Goal: Information Seeking & Learning: Learn about a topic

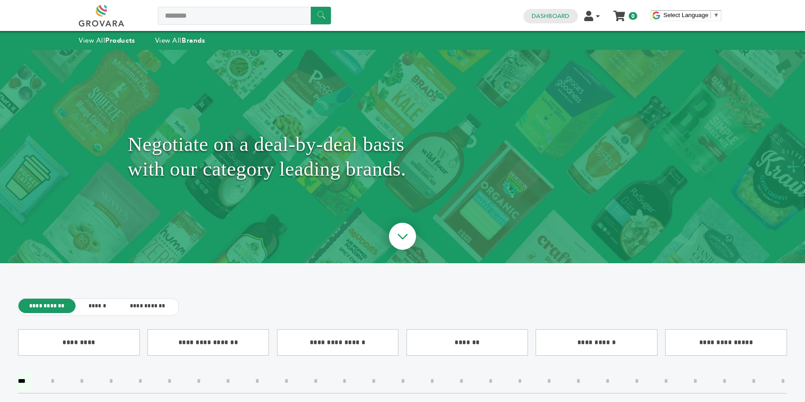
type input "*******"
click at [311, 7] on input "******" at bounding box center [321, 16] width 20 height 18
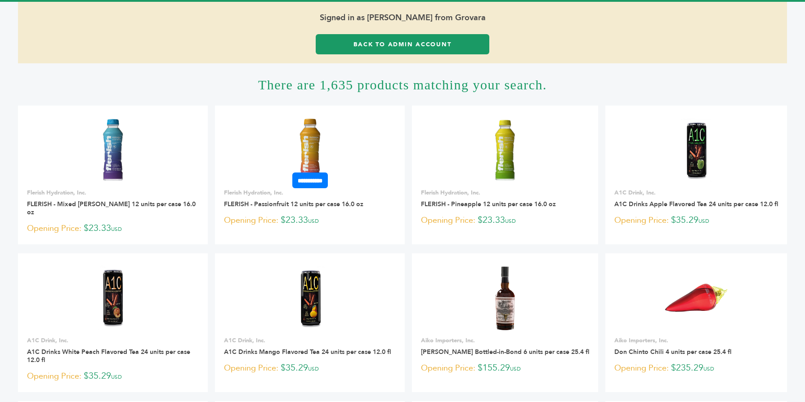
scroll to position [54, 0]
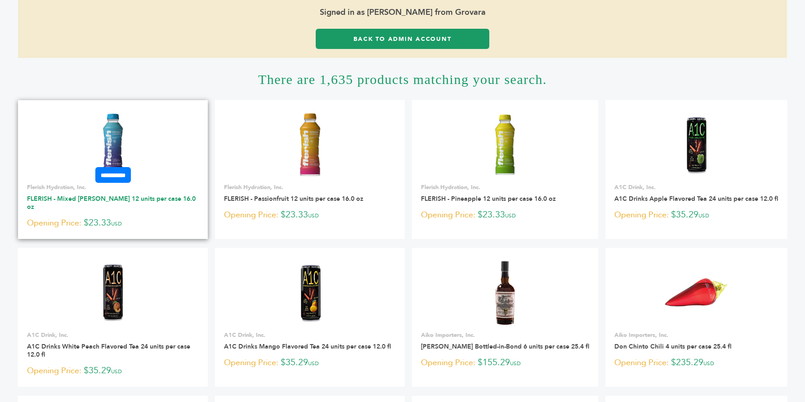
click at [43, 200] on link "FLERISH - Mixed Berry 12 units per case 16.0 oz" at bounding box center [111, 203] width 169 height 17
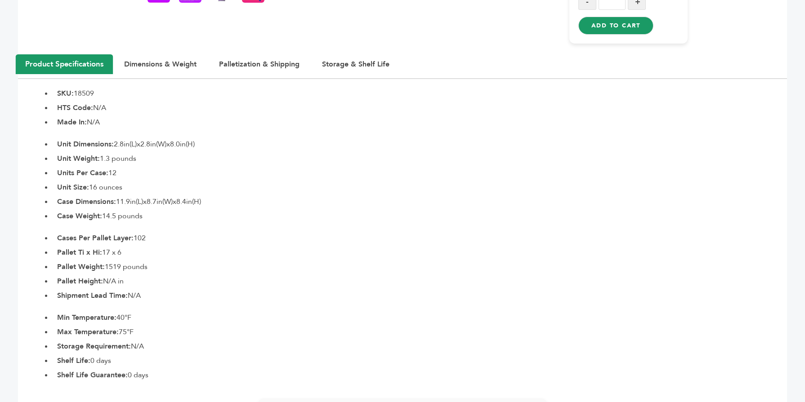
scroll to position [414, 0]
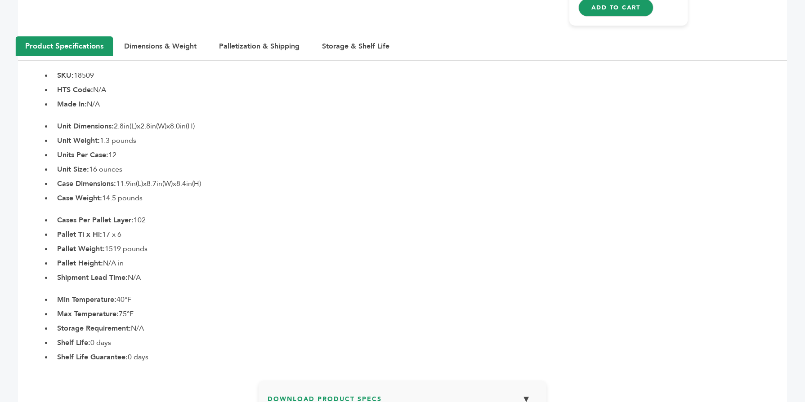
drag, startPoint x: 138, startPoint y: 219, endPoint x: 158, endPoint y: 222, distance: 20.4
click at [158, 222] on li "Cases Per Pallet Layer: 102" at bounding box center [420, 220] width 734 height 11
click at [261, 49] on button "Palletization & Shipping" at bounding box center [259, 46] width 103 height 20
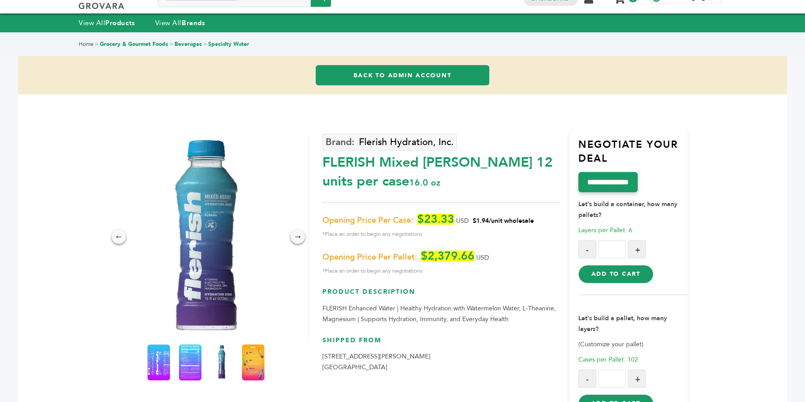
scroll to position [0, 0]
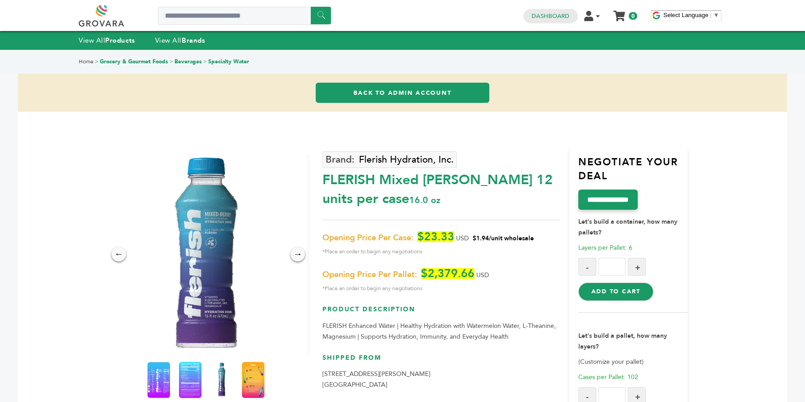
click at [385, 98] on link "Back to Admin Account" at bounding box center [403, 93] width 174 height 20
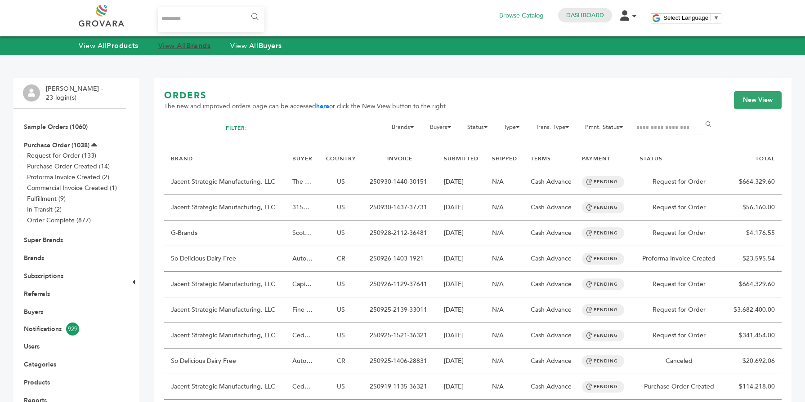
click at [191, 47] on strong "Brands" at bounding box center [198, 46] width 24 height 10
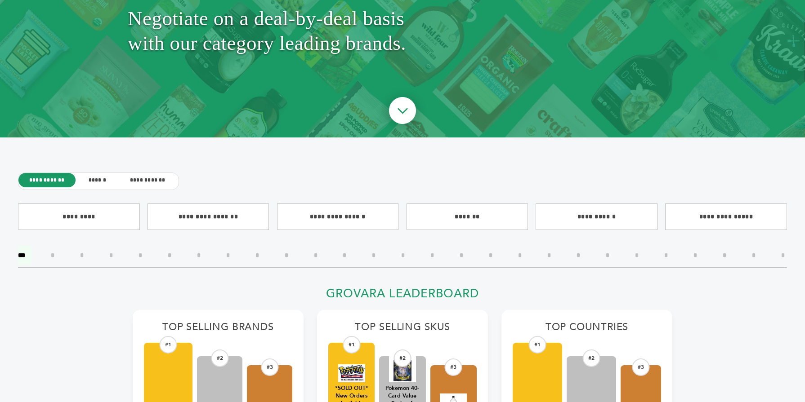
scroll to position [126, 0]
drag, startPoint x: 801, startPoint y: 23, endPoint x: 800, endPoint y: 50, distance: 27.0
click at [800, 50] on div "Negotiate on a deal-by-deal basis with our category leading brands." at bounding box center [402, 31] width 805 height 214
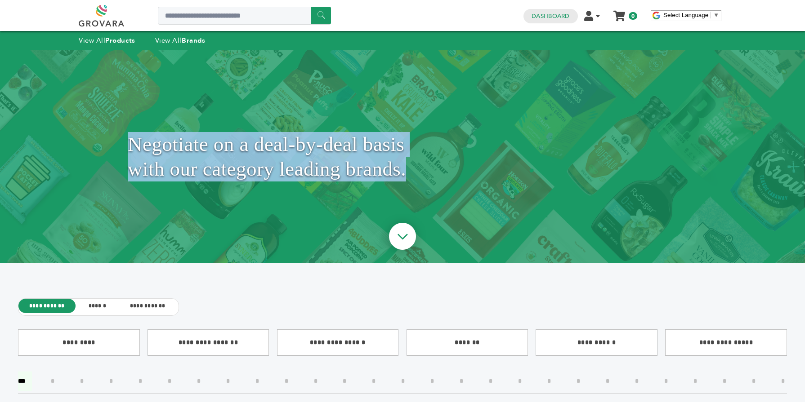
scroll to position [0, 0]
click at [202, 37] on strong "Brands" at bounding box center [193, 40] width 23 height 9
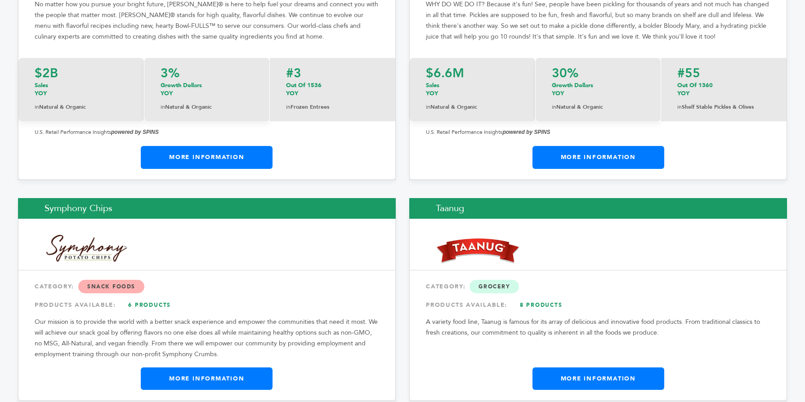
scroll to position [14661, 0]
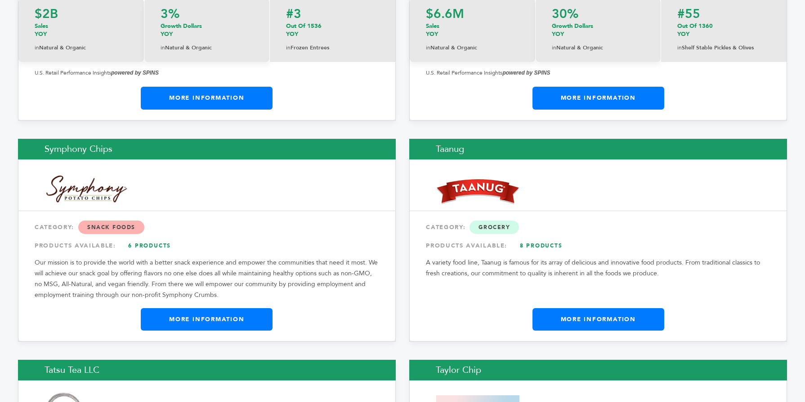
click at [602, 308] on link "More Information" at bounding box center [598, 319] width 132 height 22
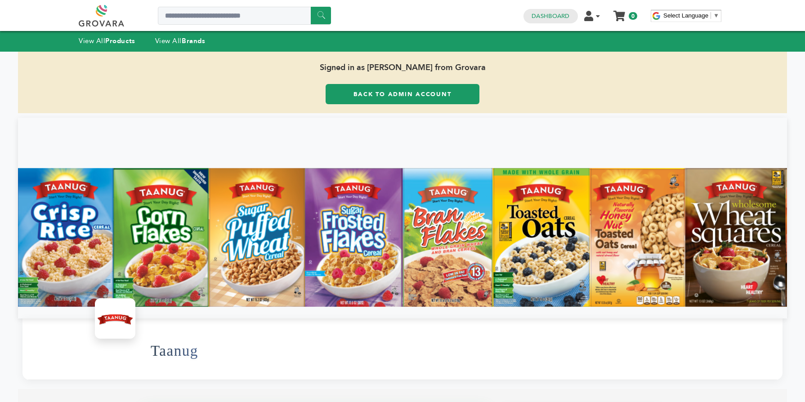
click at [363, 97] on link "Back to Admin Account" at bounding box center [402, 94] width 154 height 20
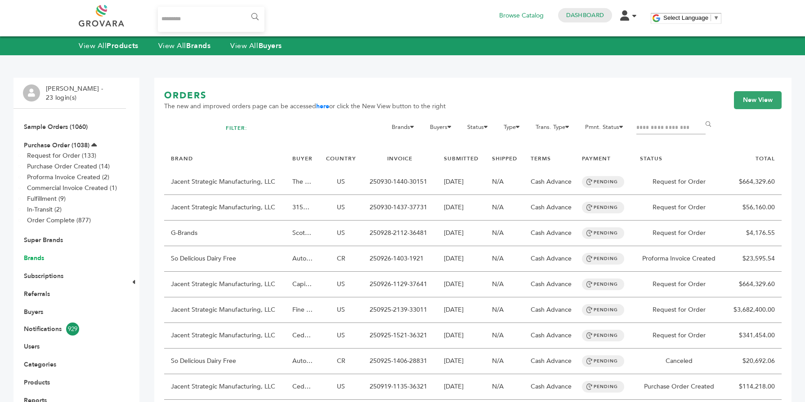
click at [40, 255] on link "Brands" at bounding box center [34, 258] width 20 height 9
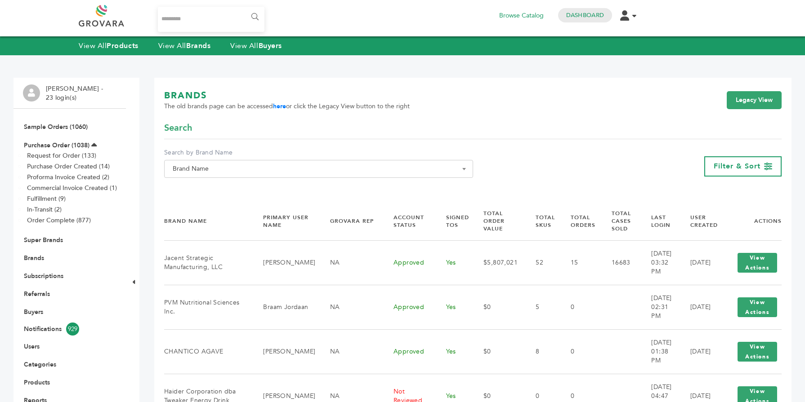
click at [217, 179] on div "**********" at bounding box center [318, 166] width 309 height 36
click at [208, 171] on span "Brand Name" at bounding box center [318, 169] width 299 height 13
click at [197, 183] on input "Search" at bounding box center [318, 185] width 304 height 11
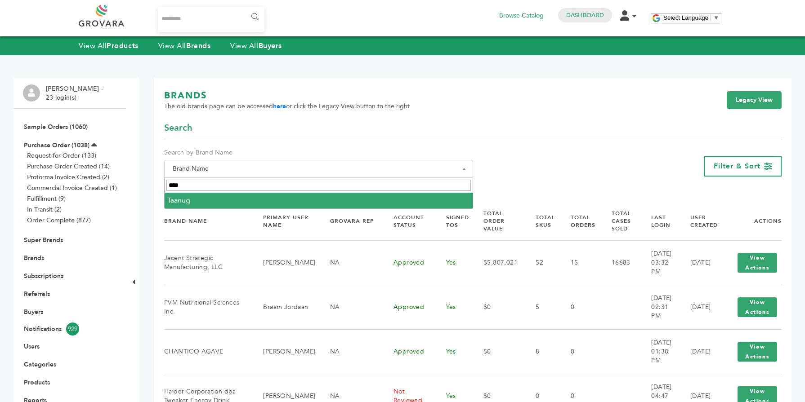
type input "****"
select select "******"
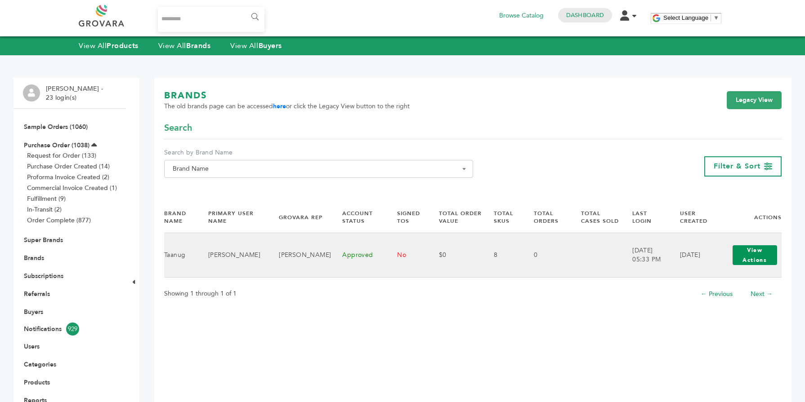
click at [759, 255] on button "View Actions" at bounding box center [754, 255] width 45 height 20
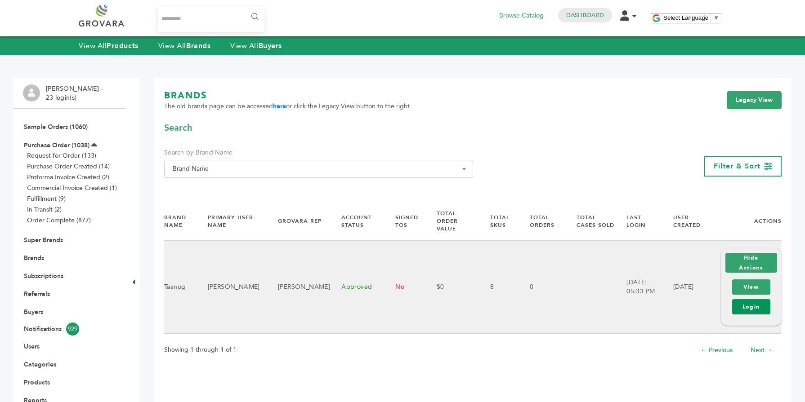
click at [752, 303] on link "Login" at bounding box center [751, 306] width 38 height 15
